Goal: Task Accomplishment & Management: Use online tool/utility

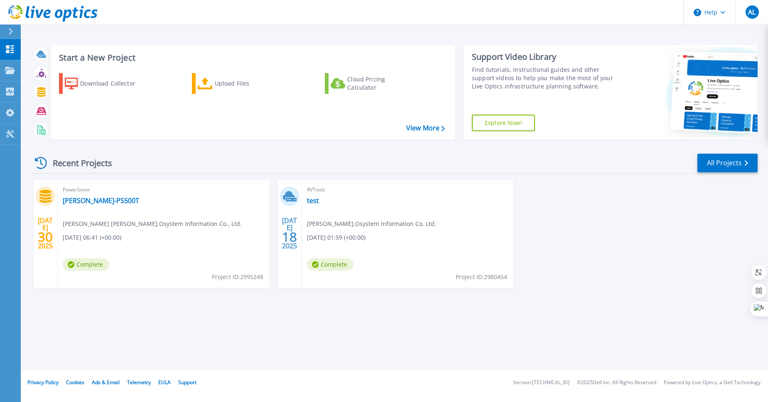
click at [96, 62] on h3 "Start a New Project" at bounding box center [252, 57] width 386 height 9
click at [223, 92] on div "Upload Files" at bounding box center [248, 83] width 66 height 17
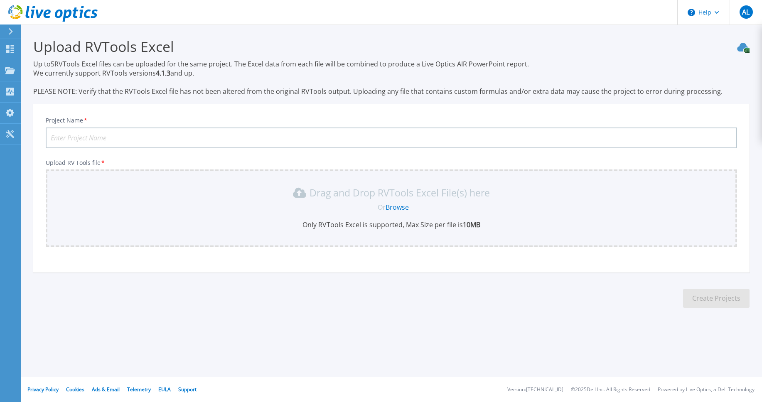
scroll to position [18, 0]
click at [93, 138] on input "Project Name *" at bounding box center [392, 138] width 692 height 21
type input "S-S3-PCB"
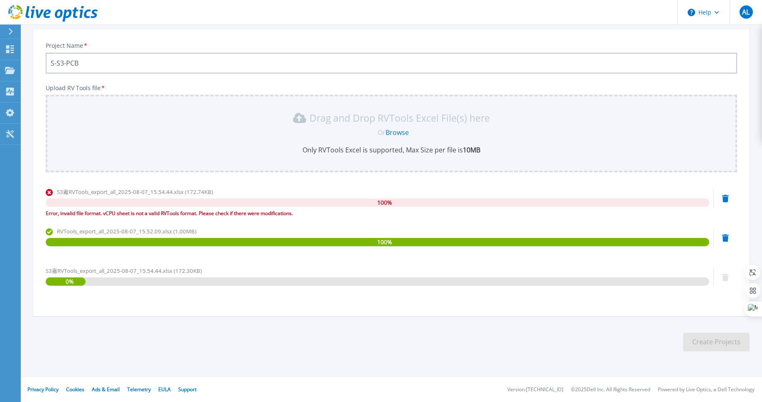
scroll to position [166, 0]
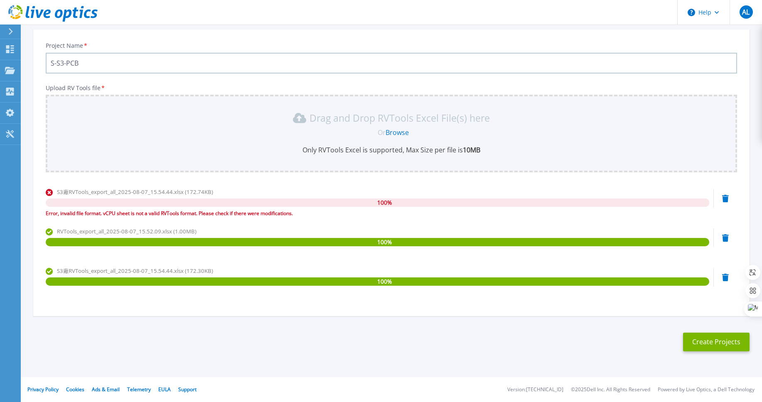
click at [721, 188] on div "S3廠RVTools_export_all_2025-08-07_15.54.44.xlsx (172.74KB) 100 % Error, invalid …" at bounding box center [392, 205] width 692 height 35
click at [722, 195] on icon at bounding box center [725, 198] width 7 height 7
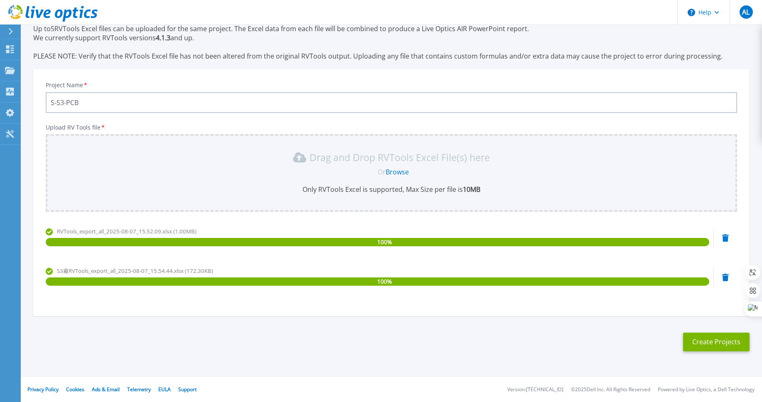
scroll to position [117, 0]
click at [709, 333] on button "Create Projects" at bounding box center [716, 342] width 66 height 19
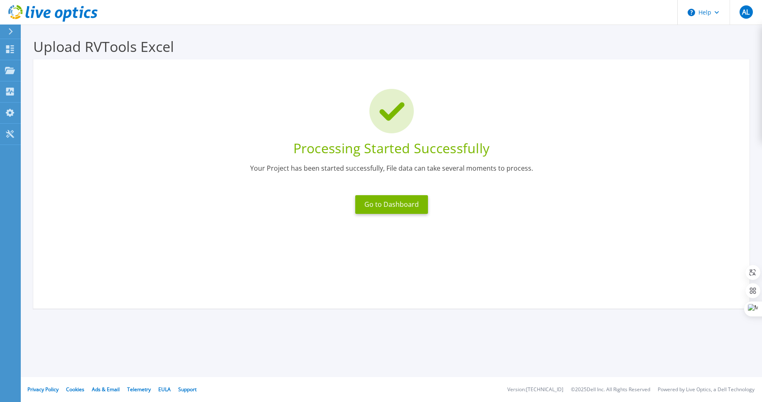
scroll to position [0, 0]
click at [404, 214] on button "Go to Dashboard" at bounding box center [391, 204] width 73 height 19
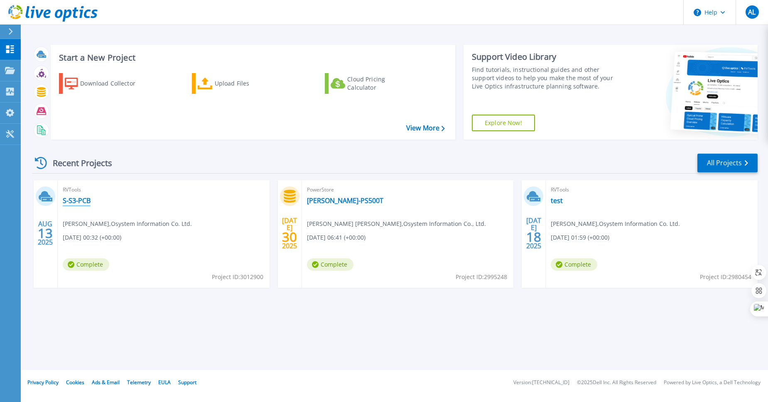
click at [73, 205] on link "S-S3-PCB" at bounding box center [77, 201] width 28 height 8
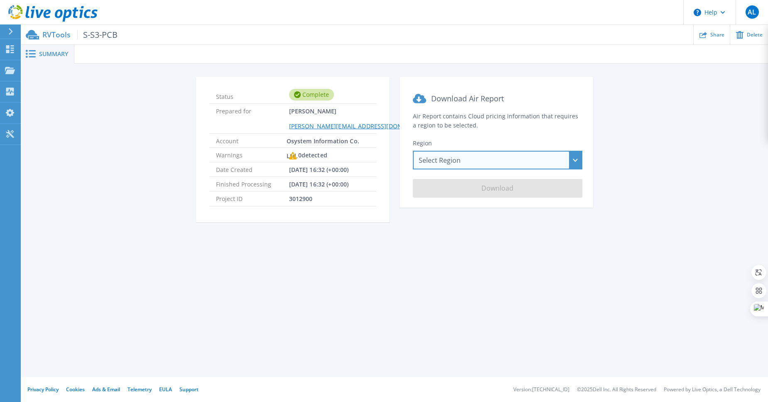
click at [524, 170] on div "Select Region Asia Pacific (Hong Kong) Asia Pacific (Mumbai) Asia Pacific (Seou…" at bounding box center [498, 160] width 170 height 19
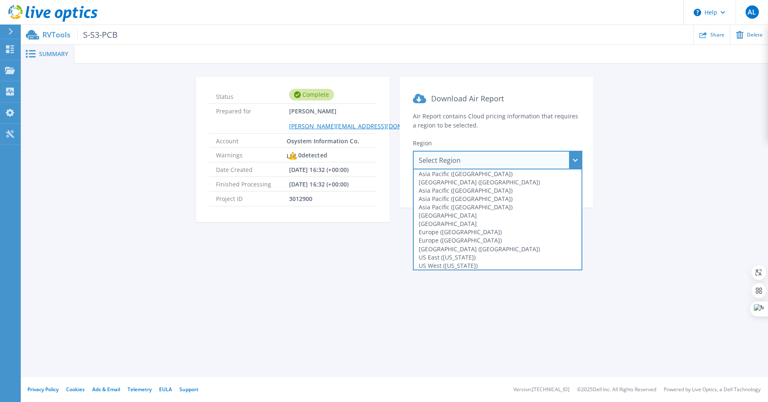
click at [486, 167] on section "Download Air Report Air Report contains Cloud pricing information that requires…" at bounding box center [497, 142] width 194 height 131
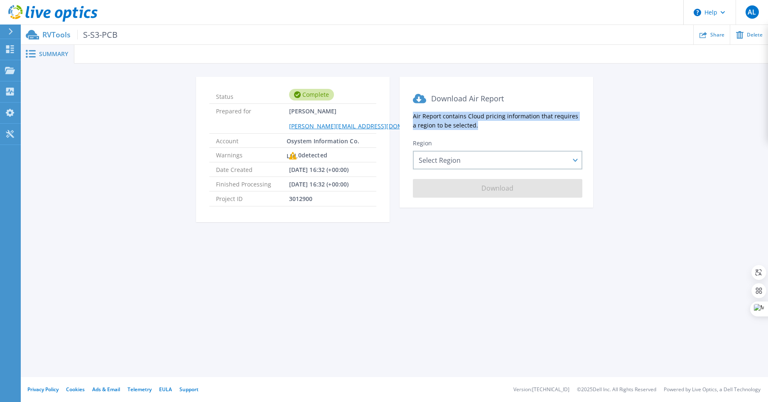
drag, startPoint x: 416, startPoint y: 143, endPoint x: 548, endPoint y: 163, distance: 133.6
click at [548, 163] on section "Download Air Report Air Report contains Cloud pricing information that requires…" at bounding box center [497, 142] width 194 height 131
click at [389, 286] on div "Summary Status Complete Prepared for Albert Liu albertliu@osys.com.tw Account O…" at bounding box center [395, 188] width 748 height 377
click at [297, 163] on div "0 detected" at bounding box center [308, 155] width 38 height 15
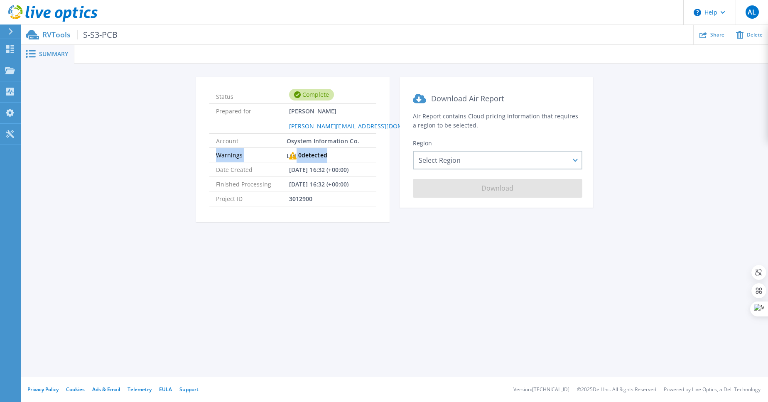
drag, startPoint x: 200, startPoint y: 193, endPoint x: 297, endPoint y: 195, distance: 96.4
click at [297, 162] on li "Warnings 0 detected" at bounding box center [292, 155] width 167 height 15
click at [297, 163] on div "0 detected" at bounding box center [308, 155] width 38 height 15
click at [289, 206] on span "3012900" at bounding box center [301, 199] width 24 height 14
click at [141, 64] on div at bounding box center [421, 54] width 694 height 19
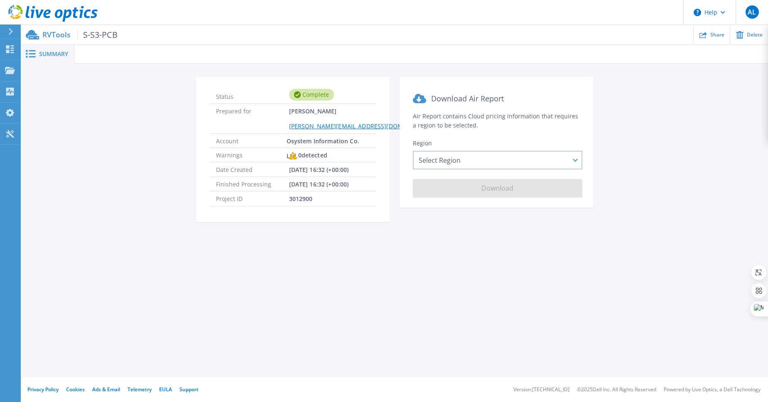
click at [60, 57] on span "Summary" at bounding box center [53, 54] width 29 height 6
click at [51, 57] on span "Summary" at bounding box center [53, 54] width 29 height 6
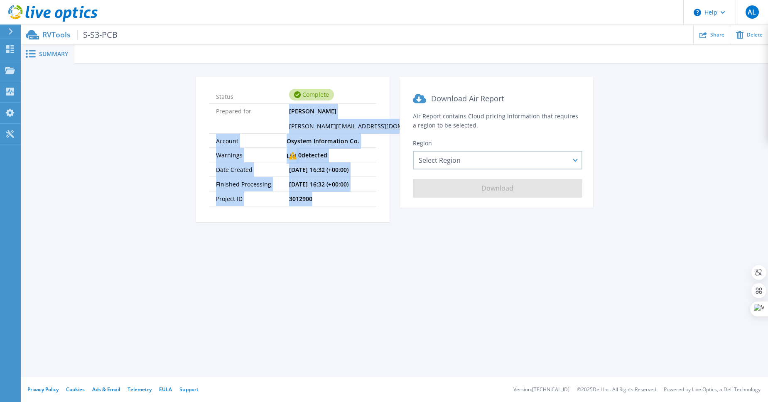
drag, startPoint x: 246, startPoint y: 137, endPoint x: 347, endPoint y: 243, distance: 146.4
click at [347, 207] on ul "Status Complete Prepared for Albert Liu albertliu@osys.com.tw Account Osystem I…" at bounding box center [292, 147] width 167 height 117
click at [347, 206] on li "Project ID 3012900" at bounding box center [292, 199] width 167 height 15
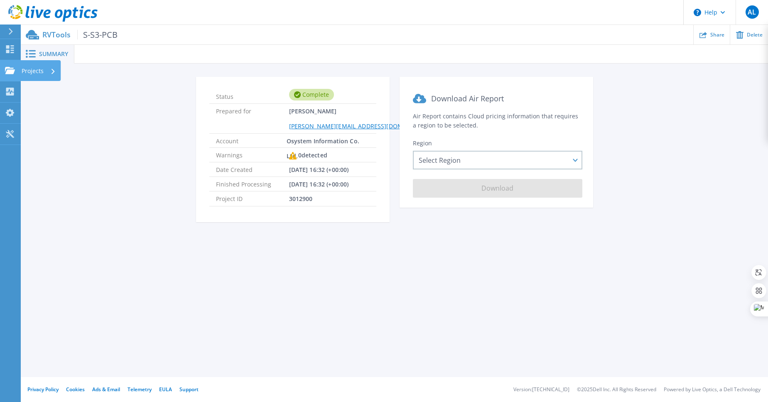
click at [61, 76] on div "Projects" at bounding box center [40, 70] width 40 height 21
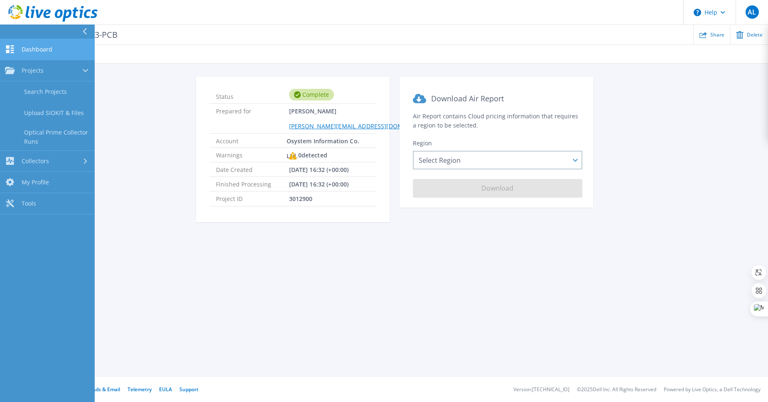
click at [65, 52] on link "Dashboard Dashboard" at bounding box center [47, 49] width 95 height 21
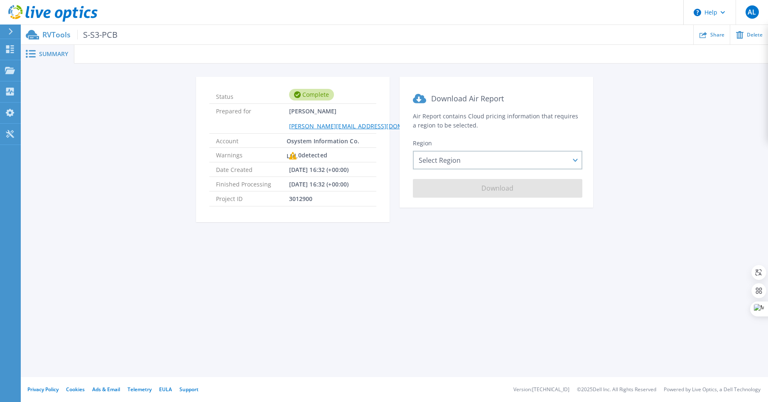
click at [13, 35] on icon at bounding box center [10, 31] width 5 height 7
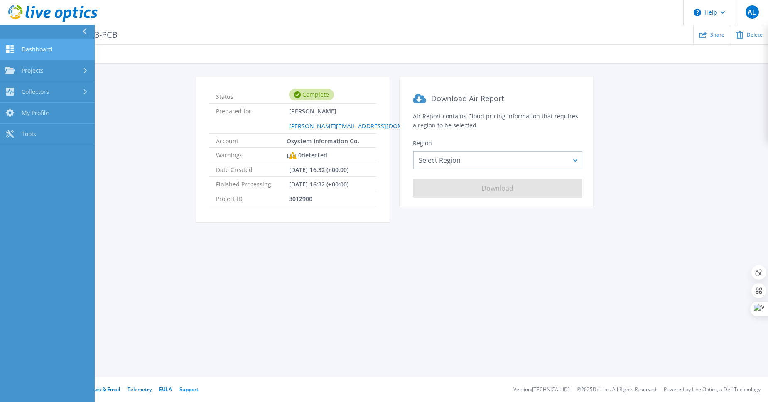
click at [43, 53] on span "Dashboard" at bounding box center [37, 49] width 31 height 7
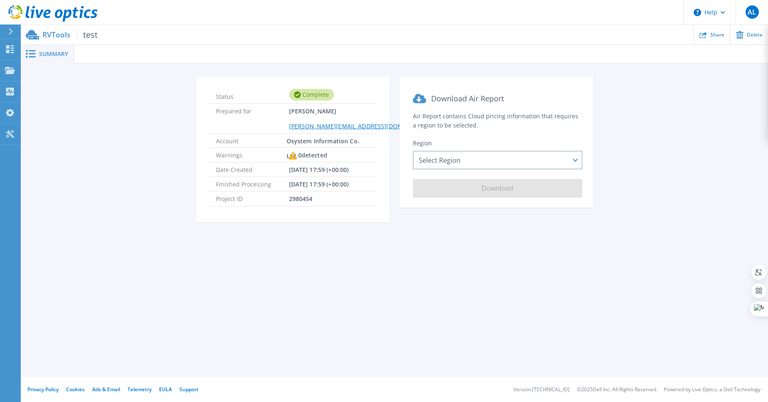
click at [13, 31] on icon at bounding box center [10, 31] width 5 height 7
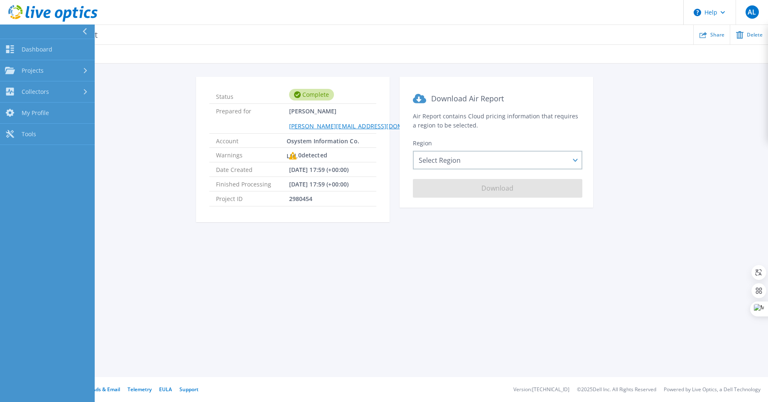
click at [233, 52] on div "Summary Status Complete Prepared for Albert Liu albertliu@osys.com.tw Account O…" at bounding box center [395, 188] width 748 height 377
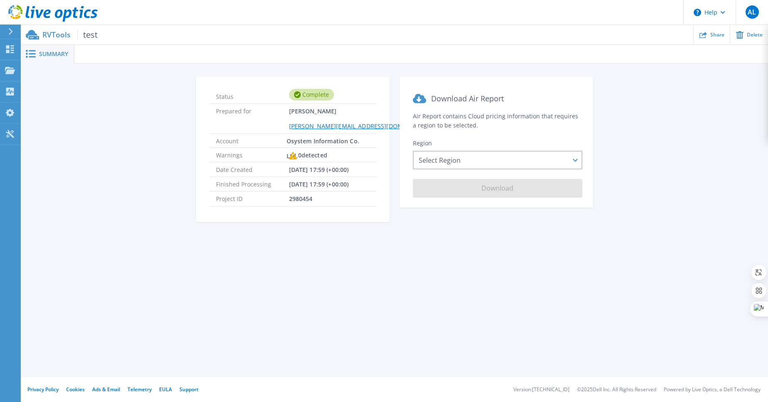
click at [49, 57] on span "Summary" at bounding box center [53, 54] width 29 height 6
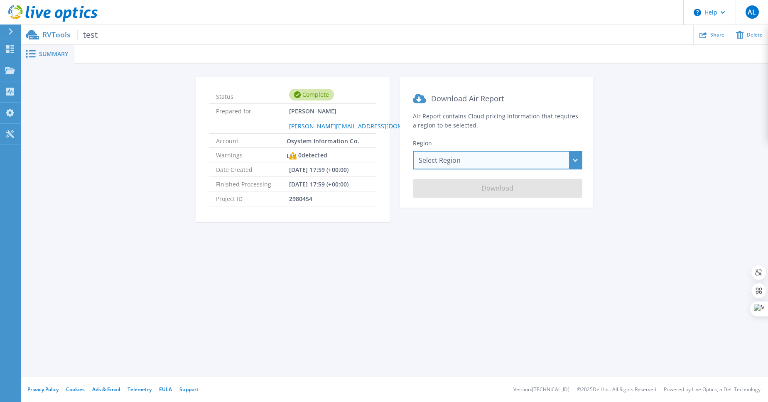
click at [467, 170] on div "Select Region Asia Pacific (Hong Kong) Asia Pacific (Mumbai) Asia Pacific (Seou…" at bounding box center [498, 160] width 170 height 19
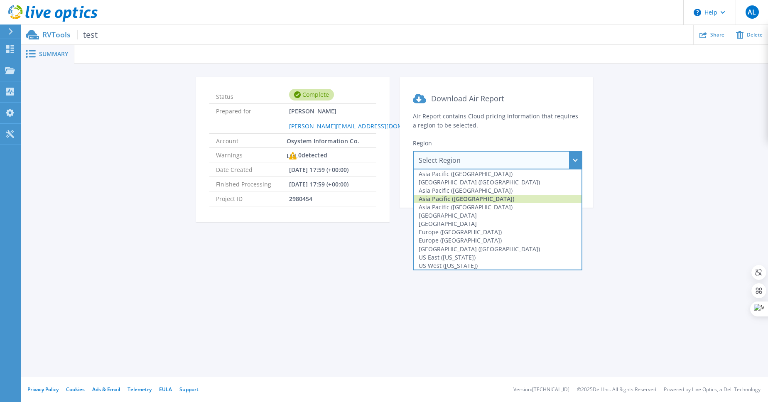
click at [493, 203] on div "Asia Pacific ([GEOGRAPHIC_DATA])" at bounding box center [498, 199] width 168 height 8
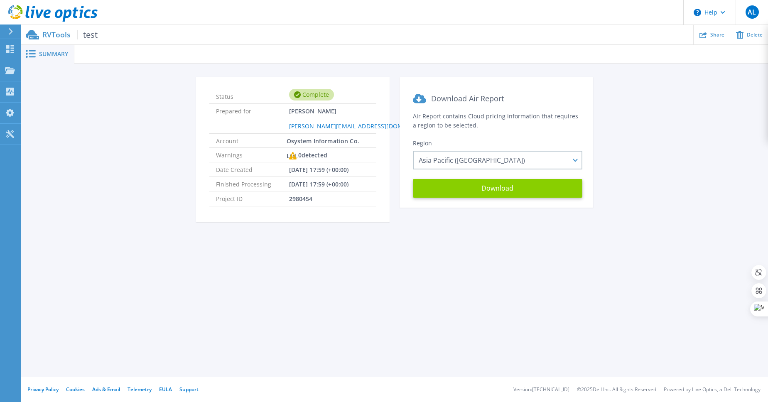
click at [495, 198] on button "Download" at bounding box center [498, 188] width 170 height 19
click at [13, 29] on icon at bounding box center [10, 31] width 5 height 7
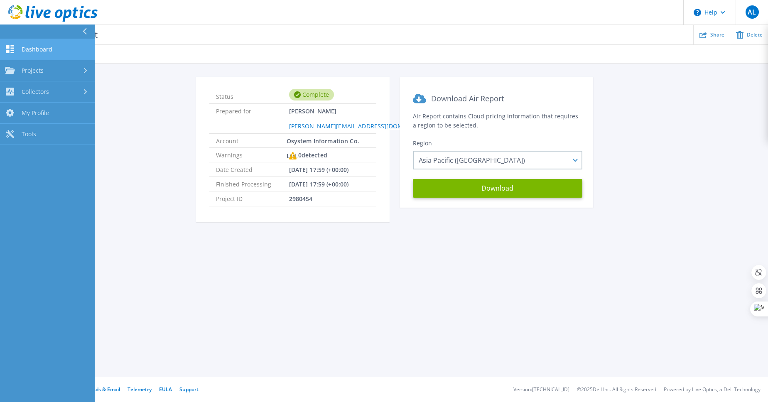
click at [46, 53] on span "Dashboard" at bounding box center [37, 49] width 31 height 7
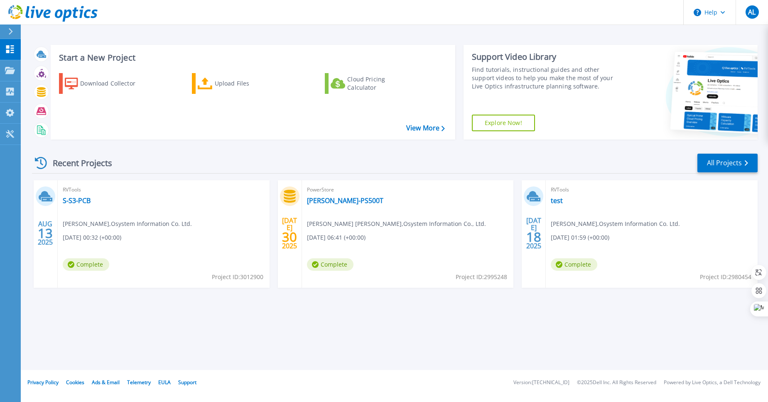
click at [175, 174] on div "Recent Projects All Projects" at bounding box center [395, 163] width 726 height 21
click at [465, 174] on div "Recent Projects All Projects" at bounding box center [395, 163] width 726 height 21
click at [431, 132] on link "View More" at bounding box center [425, 128] width 39 height 8
click at [81, 205] on link "S-S3-PCB" at bounding box center [77, 201] width 28 height 8
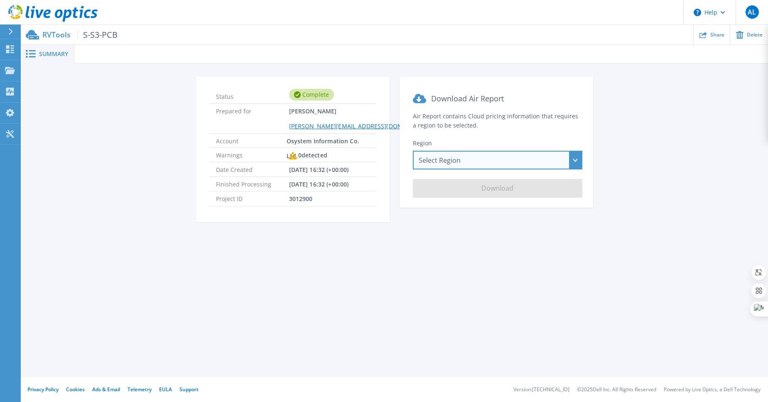
click at [520, 170] on div "Select Region [GEOGRAPHIC_DATA] ([GEOGRAPHIC_DATA]) [GEOGRAPHIC_DATA] ([GEOGRAP…" at bounding box center [498, 160] width 170 height 19
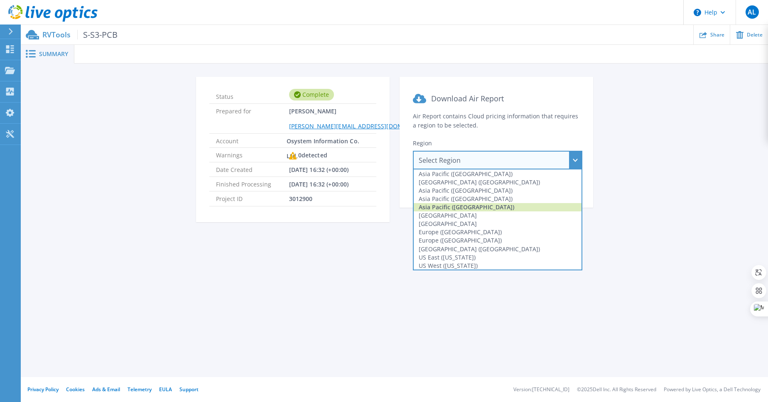
click at [494, 212] on div "Asia Pacific (Tokyo)" at bounding box center [498, 207] width 168 height 8
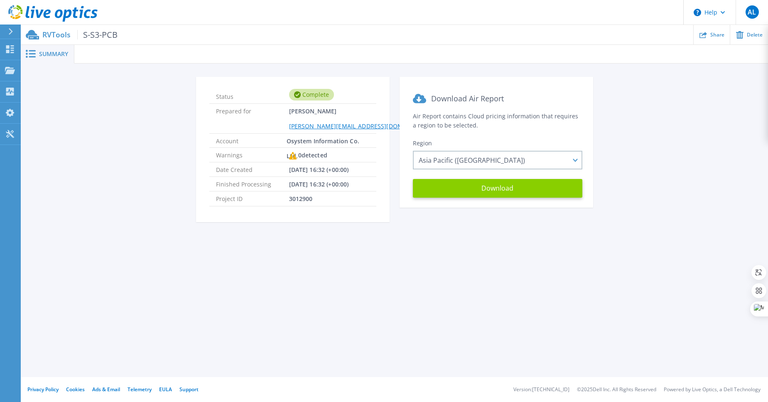
click at [492, 198] on button "Download" at bounding box center [498, 188] width 170 height 19
click at [12, 32] on icon at bounding box center [10, 31] width 5 height 7
click at [47, 14] on icon at bounding box center [47, 14] width 7 height 9
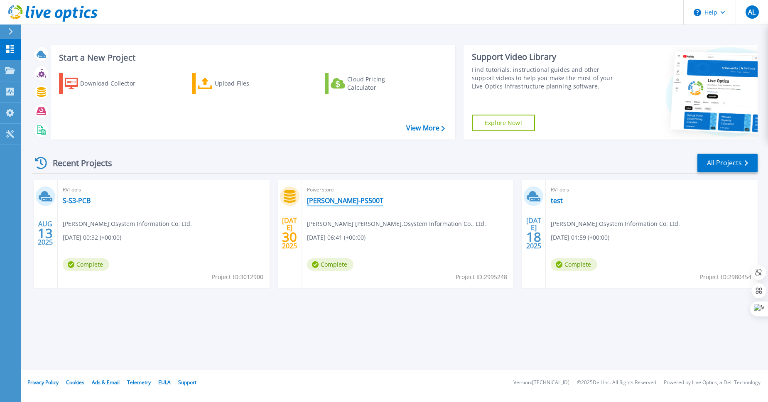
click at [335, 205] on link "[PERSON_NAME]-PS500T" at bounding box center [345, 201] width 76 height 8
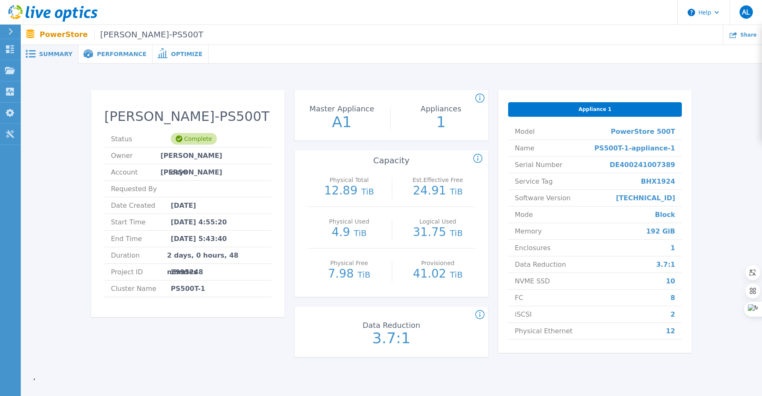
click at [11, 32] on icon at bounding box center [10, 31] width 5 height 7
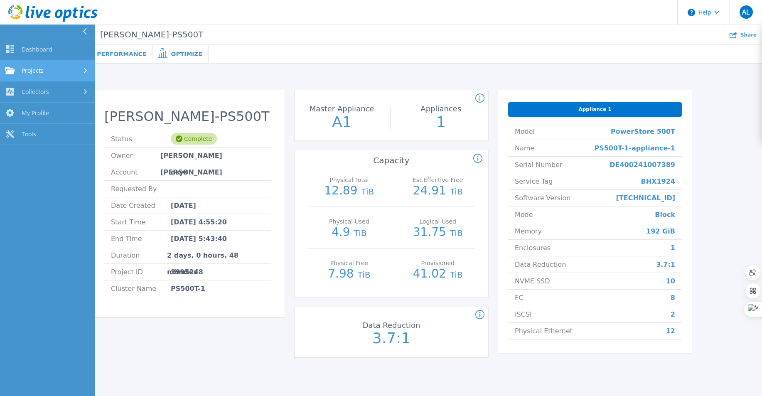
click at [75, 74] on div "Projects" at bounding box center [47, 70] width 85 height 7
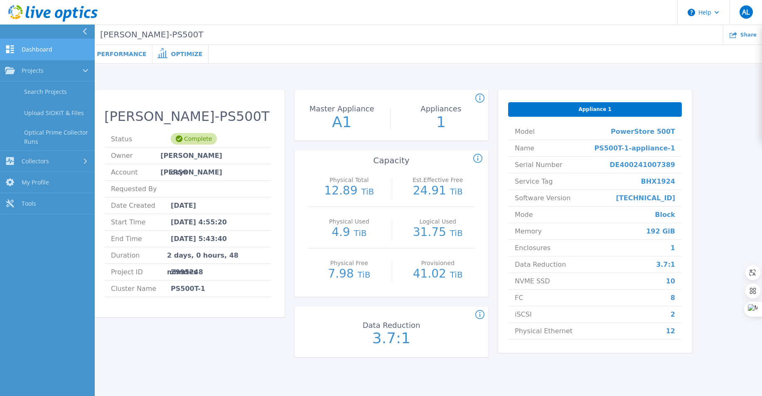
click at [43, 53] on span "Dashboard" at bounding box center [37, 49] width 31 height 7
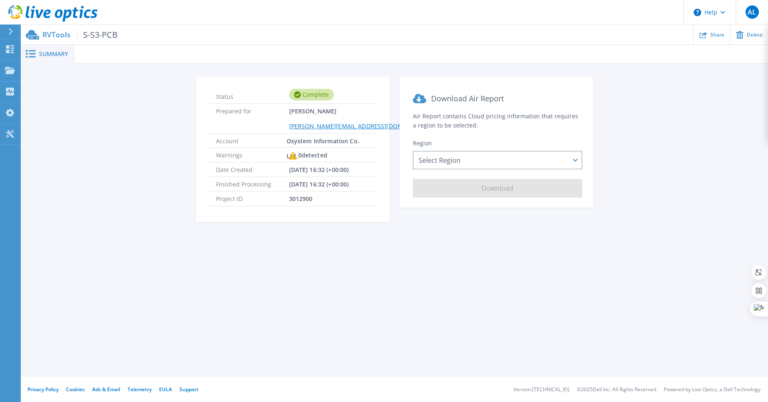
drag, startPoint x: 249, startPoint y: 181, endPoint x: 333, endPoint y: 225, distance: 95.2
click at [333, 207] on ul "Status Complete Prepared for [PERSON_NAME] [PERSON_NAME][EMAIL_ADDRESS][DOMAIN_…" at bounding box center [292, 147] width 167 height 117
click at [333, 191] on span "[DATE] 16:32 (+00:00)" at bounding box center [319, 184] width 60 height 14
drag, startPoint x: 172, startPoint y: 195, endPoint x: 344, endPoint y: 232, distance: 175.7
click at [344, 207] on ul "Status Complete Prepared for [PERSON_NAME] [PERSON_NAME][EMAIL_ADDRESS][DOMAIN_…" at bounding box center [292, 147] width 167 height 117
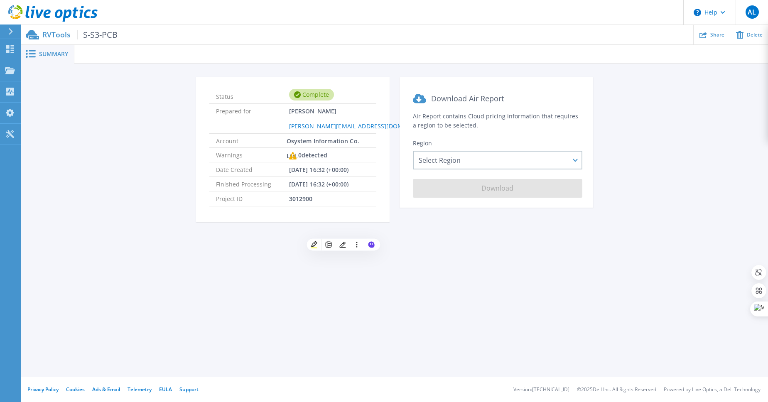
click at [344, 192] on li "Finished Processing 08/12/2025, 16:32 (+00:00)" at bounding box center [292, 184] width 167 height 15
click at [50, 57] on span "Summary" at bounding box center [53, 54] width 29 height 6
drag, startPoint x: 673, startPoint y: 81, endPoint x: 711, endPoint y: 39, distance: 57.1
click at [675, 80] on div "Status Complete Prepared for [PERSON_NAME] [PERSON_NAME][EMAIL_ADDRESS][DOMAIN_…" at bounding box center [395, 154] width 748 height 181
click at [721, 10] on button "Help" at bounding box center [710, 12] width 52 height 25
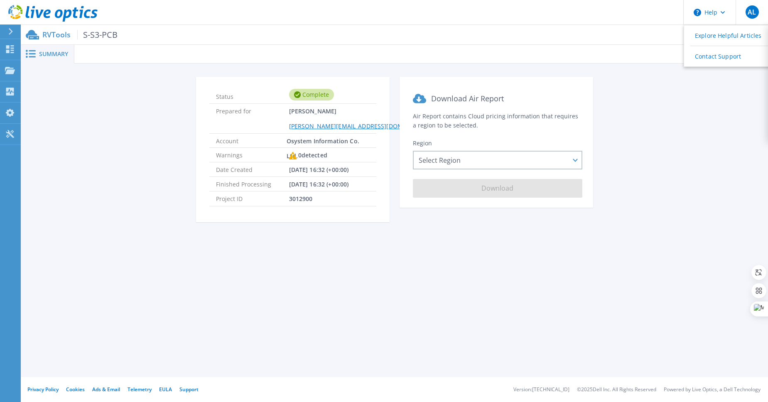
click at [12, 34] on icon at bounding box center [10, 31] width 5 height 7
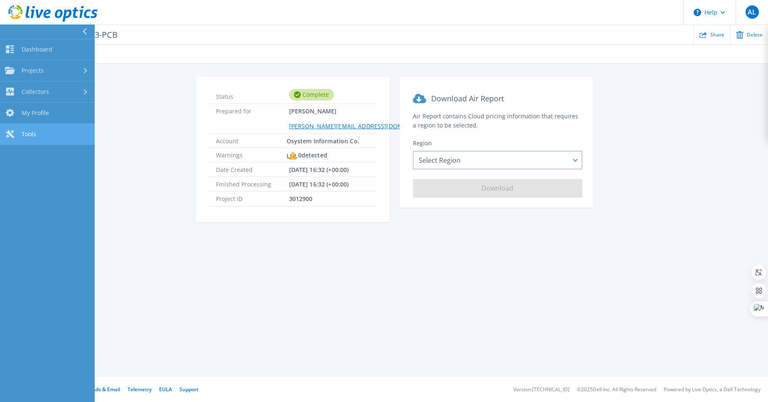
click at [59, 145] on link "Tools Tools" at bounding box center [47, 134] width 95 height 21
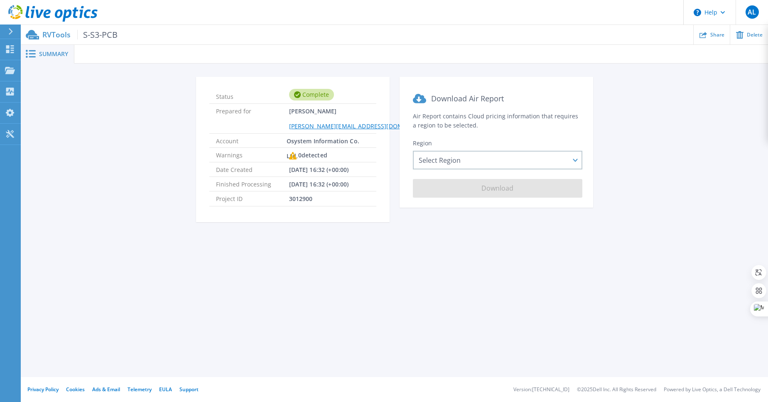
click at [13, 32] on icon at bounding box center [10, 31] width 5 height 7
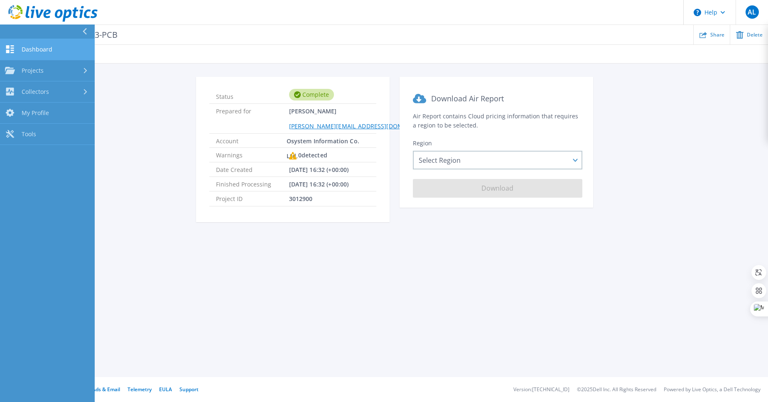
click at [35, 50] on span "Dashboard" at bounding box center [37, 49] width 31 height 7
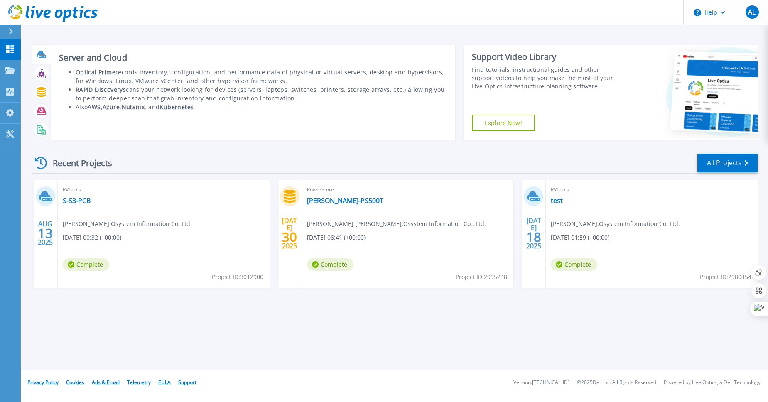
click at [41, 57] on icon at bounding box center [41, 54] width 8 height 6
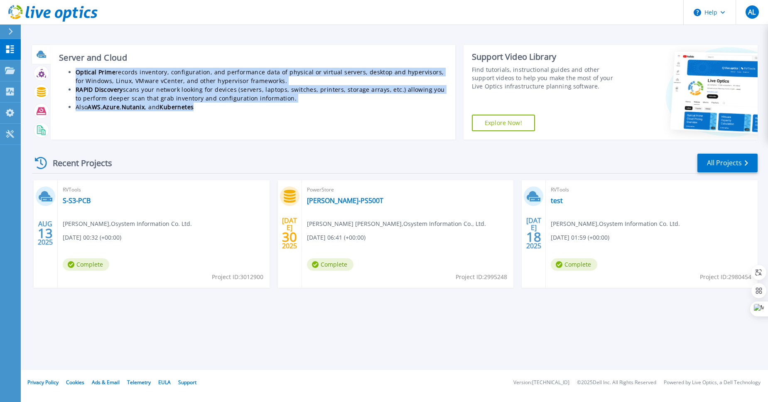
drag, startPoint x: 74, startPoint y: 79, endPoint x: 224, endPoint y: 128, distance: 157.7
click at [224, 128] on div "Server and Cloud Optical Prime records inventory, configuration, and performanc…" at bounding box center [253, 92] width 405 height 95
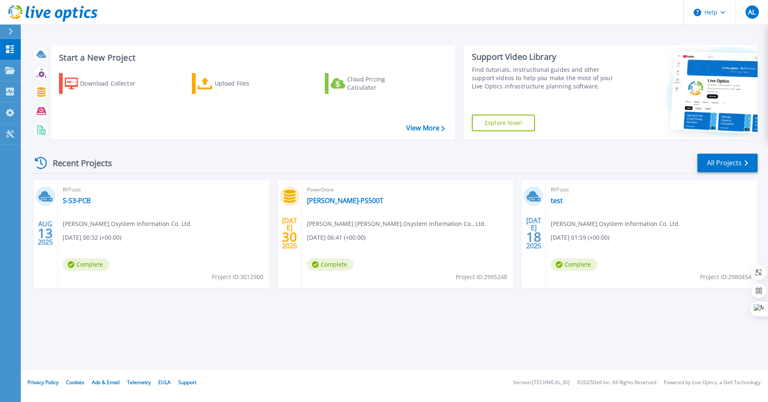
drag, startPoint x: 501, startPoint y: 18, endPoint x: 502, endPoint y: 14, distance: 4.5
click at [501, 18] on header "Help AL 最终用户 [PERSON_NAME] [PERSON_NAME][EMAIL_ADDRESS][DOMAIN_NAME] Osystem In…" at bounding box center [384, 12] width 768 height 25
